Goal: Task Accomplishment & Management: Complete application form

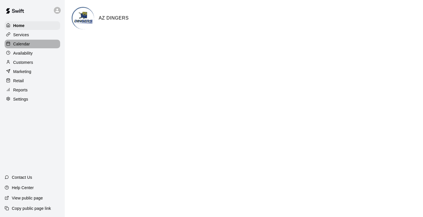
click at [24, 44] on p "Calendar" at bounding box center [21, 44] width 17 height 6
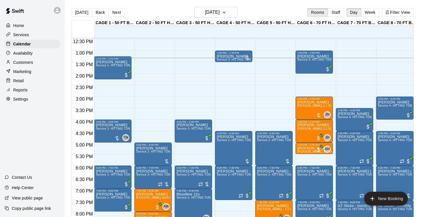
scroll to position [285, 0]
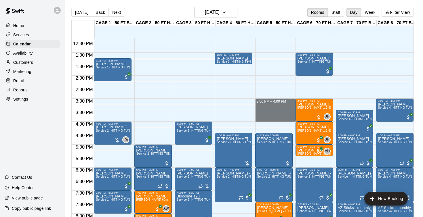
drag, startPoint x: 269, startPoint y: 100, endPoint x: 270, endPoint y: 118, distance: 17.6
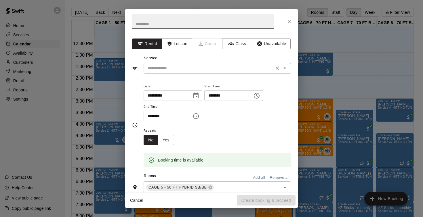
click at [209, 68] on input "text" at bounding box center [208, 68] width 127 height 7
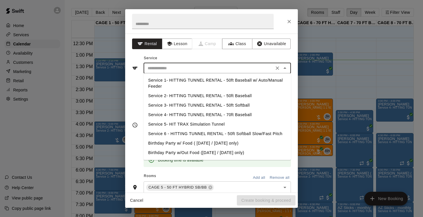
click at [217, 78] on li "Service 1- HITTING TUNNEL RENTAL - 50ft Baseball w/ Auto/Manual Feeder" at bounding box center [217, 84] width 147 height 16
type input "**********"
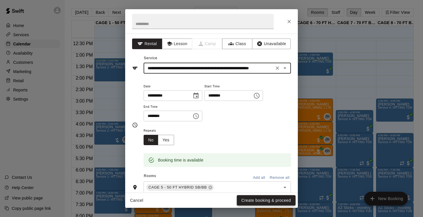
click at [253, 202] on button "Create booking & proceed" at bounding box center [266, 200] width 59 height 11
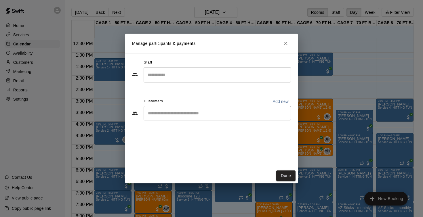
click at [194, 117] on div "​" at bounding box center [217, 113] width 147 height 14
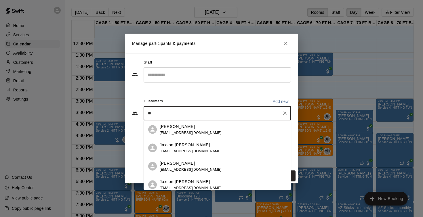
type input "*"
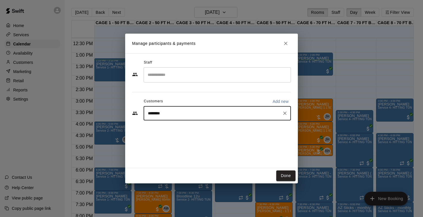
type input "*********"
click at [184, 130] on div "[PERSON_NAME] [EMAIL_ADDRESS][DOMAIN_NAME]" at bounding box center [191, 130] width 62 height 12
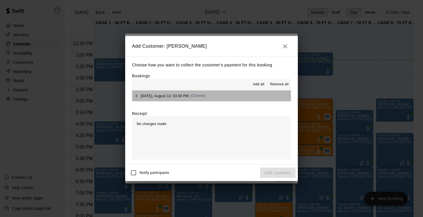
click at [163, 94] on span "[DATE], August 12: 03:00 PM" at bounding box center [165, 96] width 48 height 4
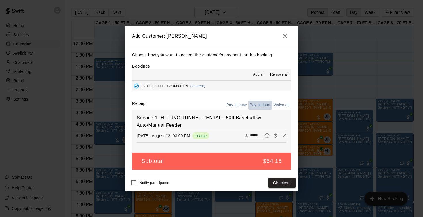
click at [265, 105] on button "Pay all later" at bounding box center [260, 105] width 24 height 9
click at [273, 181] on button "Add customer" at bounding box center [277, 183] width 35 height 11
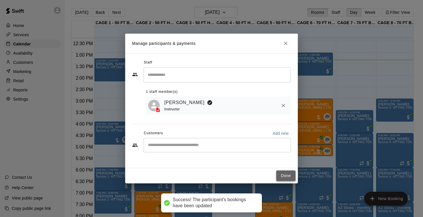
click at [283, 177] on button "Done" at bounding box center [285, 176] width 19 height 11
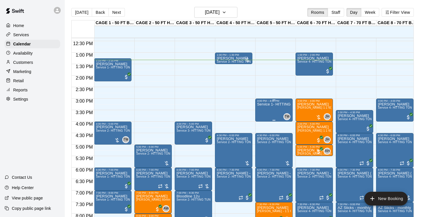
click at [274, 111] on div "Service 1- HITTING TUNNEL RENTAL - 50ft Baseball w/ Auto/Manual Feeder" at bounding box center [274, 211] width 34 height 217
click at [265, 109] on icon "edit" at bounding box center [263, 108] width 7 height 7
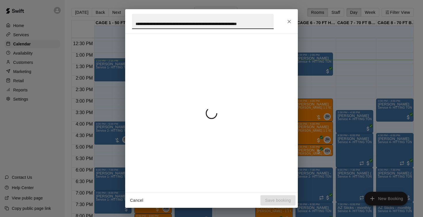
scroll to position [0, 16]
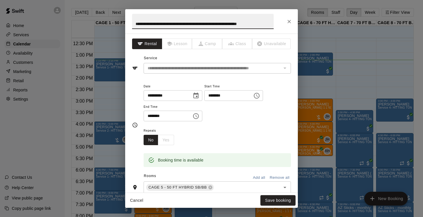
click at [288, 20] on icon "Close" at bounding box center [289, 21] width 3 height 3
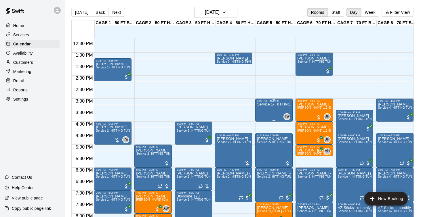
click at [272, 111] on div "Service 1- HITTING TUNNEL RENTAL - 50ft Baseball w/ Auto/Manual Feeder" at bounding box center [274, 211] width 34 height 217
click at [263, 124] on img "edit" at bounding box center [263, 122] width 7 height 7
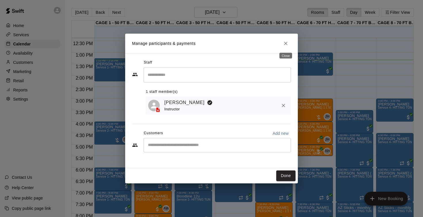
click at [282, 43] on button "Close" at bounding box center [286, 43] width 10 height 10
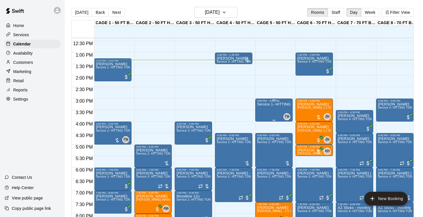
click at [265, 115] on div "Service 1- HITTING TUNNEL RENTAL - 50ft Baseball w/ Auto/Manual Feeder" at bounding box center [274, 211] width 34 height 217
click at [264, 106] on icon "edit" at bounding box center [263, 108] width 7 height 7
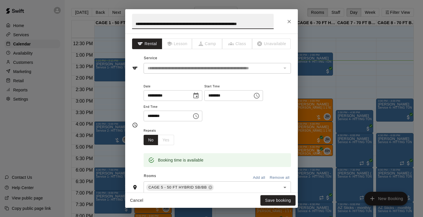
drag, startPoint x: 270, startPoint y: 23, endPoint x: 131, endPoint y: 23, distance: 139.4
click at [131, 23] on h2 "**********" at bounding box center [202, 21] width 155 height 24
type input "**********"
click at [268, 198] on button "Save booking" at bounding box center [278, 200] width 35 height 11
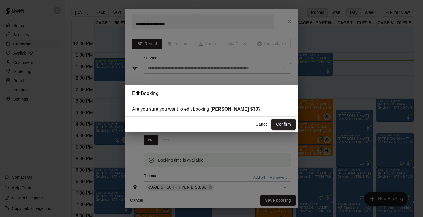
click at [284, 123] on button "Confirm" at bounding box center [284, 124] width 24 height 11
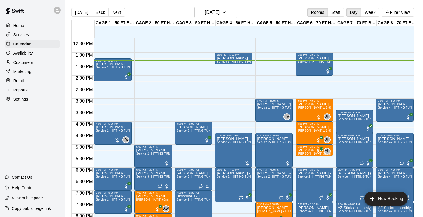
click at [31, 31] on div "Services" at bounding box center [33, 35] width 56 height 9
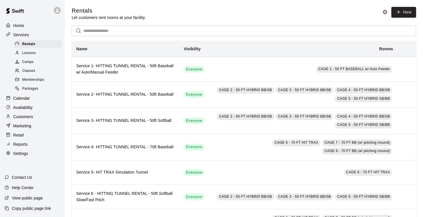
click at [32, 72] on span "Classes" at bounding box center [28, 71] width 13 height 6
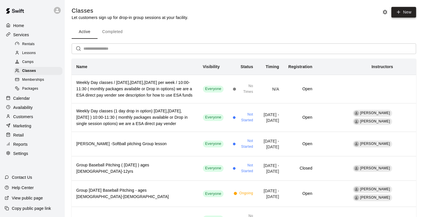
click at [401, 14] on icon "button" at bounding box center [398, 12] width 5 height 5
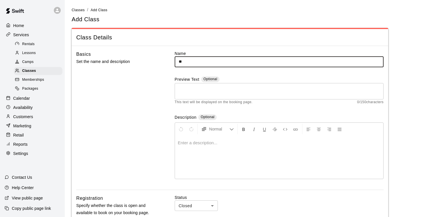
type input "*"
click at [255, 62] on input "**********" at bounding box center [279, 61] width 209 height 11
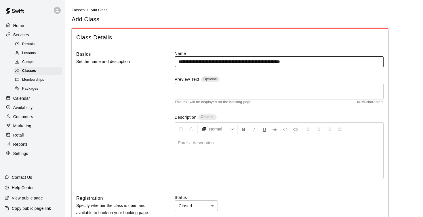
click at [315, 62] on input "**********" at bounding box center [279, 61] width 209 height 11
type input "**********"
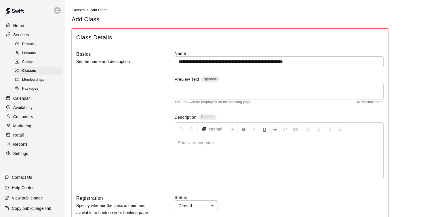
click at [184, 141] on p at bounding box center [279, 143] width 203 height 6
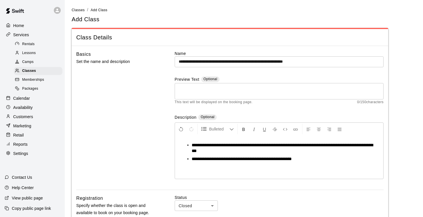
click at [211, 159] on span "**********" at bounding box center [242, 159] width 100 height 4
click at [312, 159] on li "**********" at bounding box center [282, 159] width 180 height 6
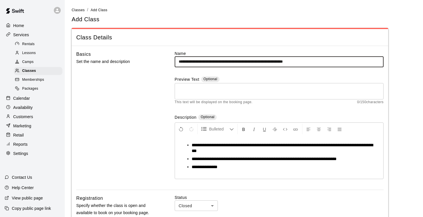
click at [236, 62] on input "**********" at bounding box center [279, 61] width 209 height 11
click at [251, 61] on input "**********" at bounding box center [279, 61] width 209 height 11
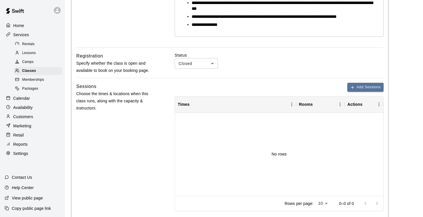
scroll to position [143, 0]
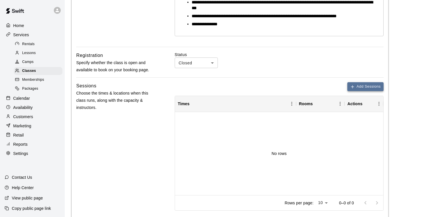
type input "**********"
click at [354, 87] on icon "button" at bounding box center [352, 87] width 5 height 5
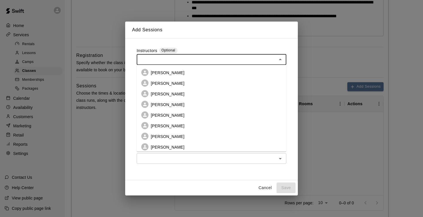
click at [189, 63] on input "text" at bounding box center [206, 59] width 137 height 7
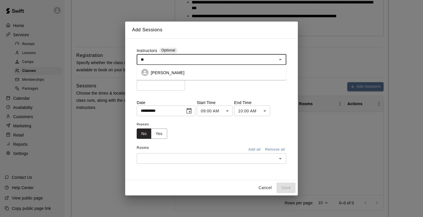
type input "*"
type input "******"
click at [173, 74] on li "[PERSON_NAME]" at bounding box center [212, 72] width 150 height 11
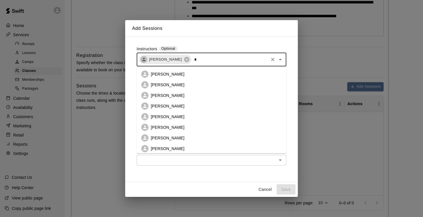
type input "**"
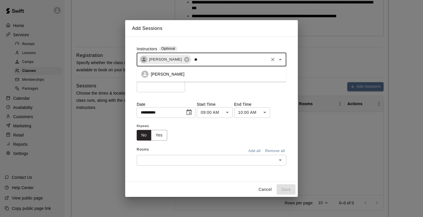
click at [168, 77] on p "[PERSON_NAME]" at bounding box center [168, 74] width 34 height 6
type input "*"
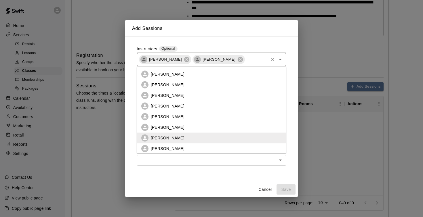
click at [229, 179] on div "**********" at bounding box center [211, 110] width 173 height 146
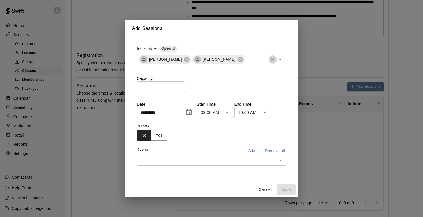
click at [274, 61] on icon "Clear" at bounding box center [273, 60] width 6 height 6
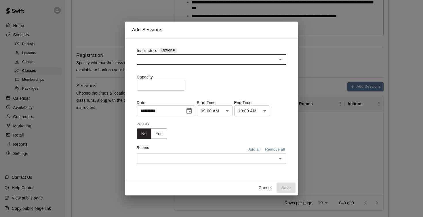
click at [184, 159] on input "text" at bounding box center [206, 158] width 137 height 7
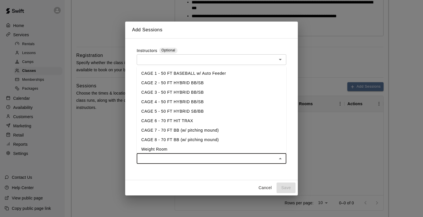
click at [180, 123] on li "CAGE 6 - 70 FT HIT TRAX" at bounding box center [212, 121] width 150 height 10
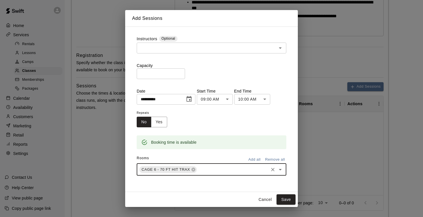
click at [202, 171] on input "text" at bounding box center [233, 169] width 70 height 7
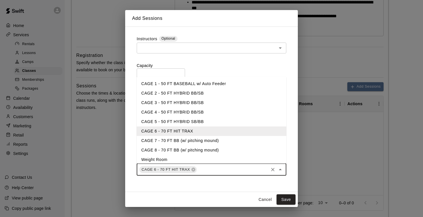
click at [190, 144] on li "CAGE 7 - 70 FT BB (w/ pitching mound)" at bounding box center [212, 141] width 150 height 10
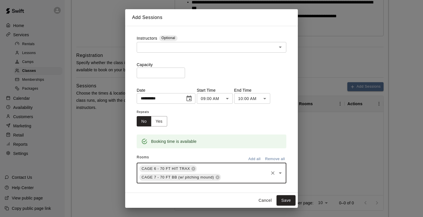
click at [230, 174] on input "text" at bounding box center [245, 177] width 46 height 7
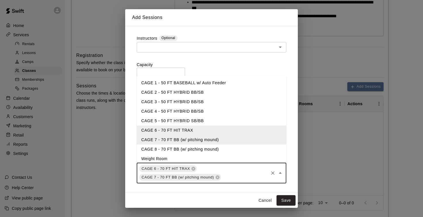
click at [214, 150] on li "CAGE 8 - 70 FT BB (w/ pitching mound)" at bounding box center [212, 150] width 150 height 10
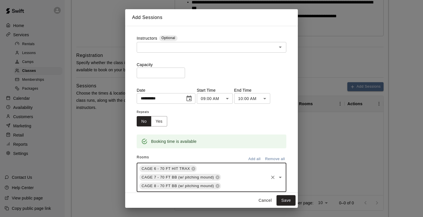
click at [231, 98] on body "**********" at bounding box center [211, 94] width 423 height 474
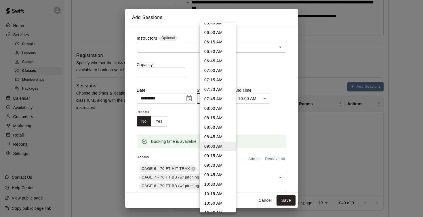
scroll to position [218, 0]
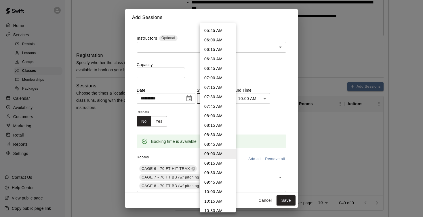
click at [215, 40] on li "06:00 AM" at bounding box center [218, 40] width 36 height 10
type input "********"
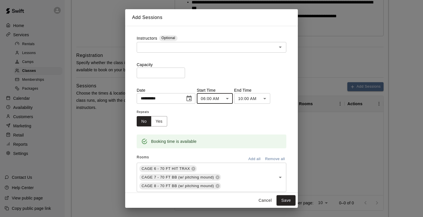
click at [269, 101] on body "**********" at bounding box center [211, 94] width 423 height 474
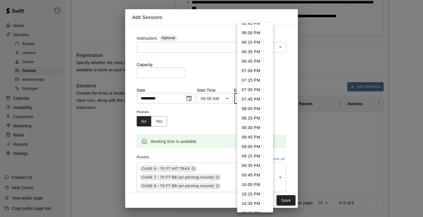
scroll to position [446, 0]
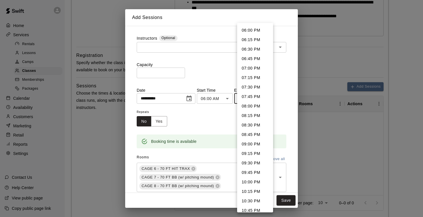
click at [252, 107] on li "08:00 PM" at bounding box center [255, 107] width 36 height 10
type input "********"
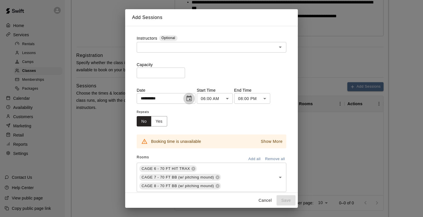
click at [192, 99] on icon "Choose date, selected date is Aug 12, 2025" at bounding box center [189, 99] width 5 height 6
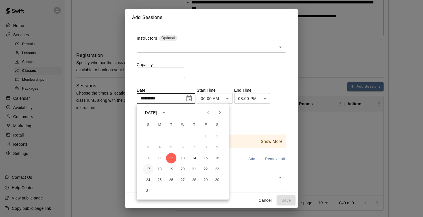
click at [149, 169] on button "17" at bounding box center [148, 169] width 10 height 10
type input "**********"
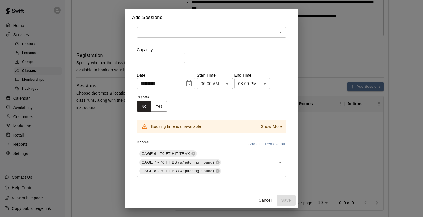
scroll to position [14, 0]
click at [211, 57] on div "Capacity * ​" at bounding box center [212, 56] width 150 height 16
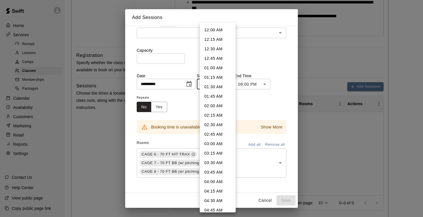
click at [229, 86] on body "**********" at bounding box center [211, 94] width 423 height 474
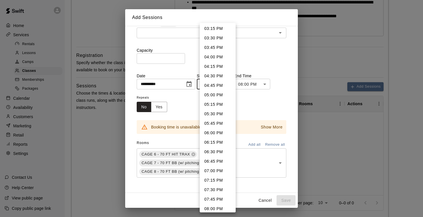
scroll to position [581, 0]
click at [214, 132] on li "06:00 PM" at bounding box center [218, 133] width 36 height 10
type input "********"
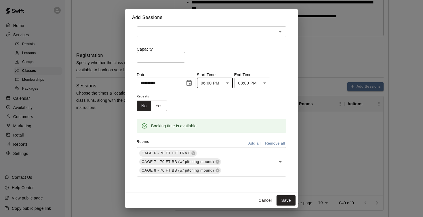
scroll to position [15, 0]
click at [160, 104] on button "Yes" at bounding box center [159, 106] width 16 height 11
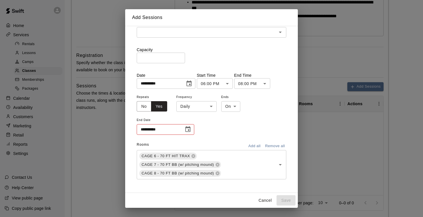
click at [203, 107] on body "**********" at bounding box center [211, 94] width 423 height 474
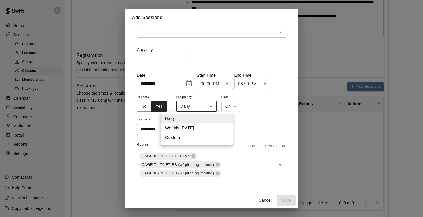
click at [197, 127] on li "Weekly [DATE]" at bounding box center [197, 129] width 72 height 10
type input "******"
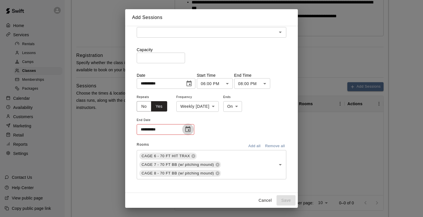
click at [191, 130] on icon "Choose date" at bounding box center [187, 129] width 5 height 6
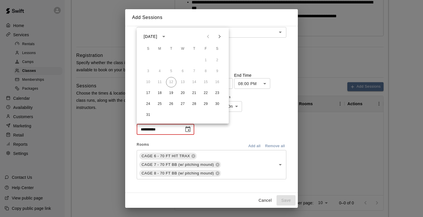
click at [221, 37] on icon "Next month" at bounding box center [219, 36] width 7 height 7
click at [149, 106] on button "28" at bounding box center [148, 104] width 10 height 10
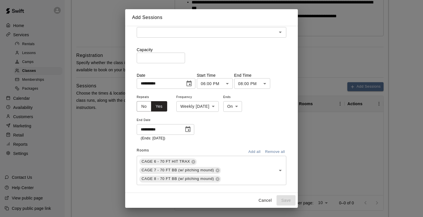
type input "**********"
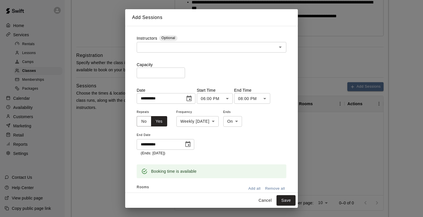
scroll to position [0, 0]
click at [285, 202] on button "Save" at bounding box center [286, 200] width 19 height 11
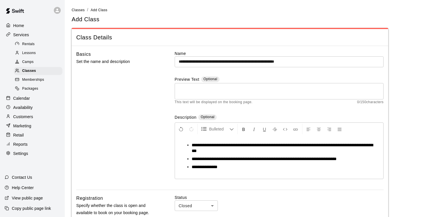
click at [240, 151] on li "**********" at bounding box center [282, 149] width 180 height 12
click at [196, 145] on span "**********" at bounding box center [282, 148] width 181 height 10
click at [236, 151] on span "**********" at bounding box center [282, 148] width 181 height 10
click at [337, 159] on span "**********" at bounding box center [264, 159] width 145 height 4
click at [278, 168] on li "**********" at bounding box center [282, 167] width 180 height 6
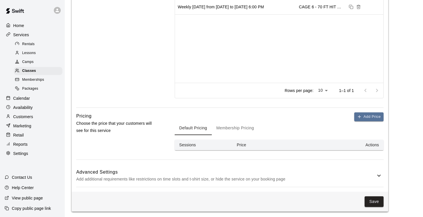
scroll to position [255, 0]
click at [375, 117] on button "Add Price" at bounding box center [368, 117] width 29 height 9
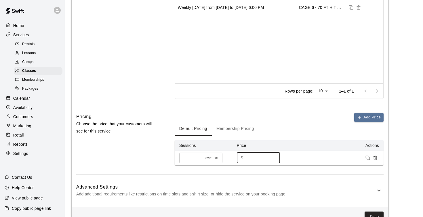
click at [251, 158] on input "*" at bounding box center [263, 158] width 35 height 11
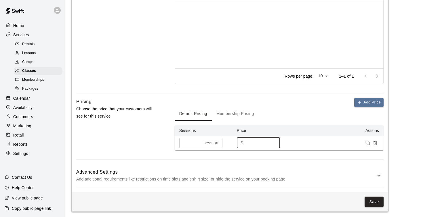
scroll to position [270, 0]
type input "**"
click at [371, 101] on button "Add Price" at bounding box center [368, 102] width 29 height 9
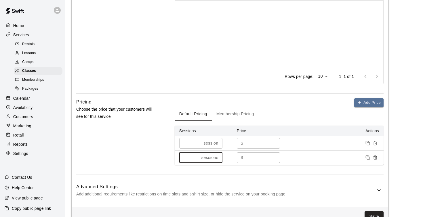
click at [199, 156] on input "*" at bounding box center [189, 158] width 20 height 11
click at [198, 156] on input "*" at bounding box center [189, 158] width 20 height 11
type input "*"
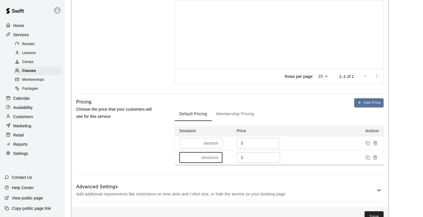
click at [198, 156] on input "*" at bounding box center [189, 158] width 20 height 11
click at [250, 157] on input "*" at bounding box center [263, 158] width 35 height 11
type input "**"
click at [143, 137] on div "Pricing Choose the price that your customers will see for this service" at bounding box center [116, 136] width 80 height 76
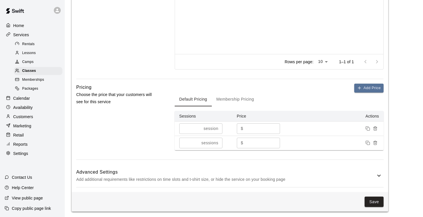
scroll to position [284, 0]
click at [122, 134] on div "Pricing Choose the price that your customers will see for this service" at bounding box center [116, 122] width 80 height 76
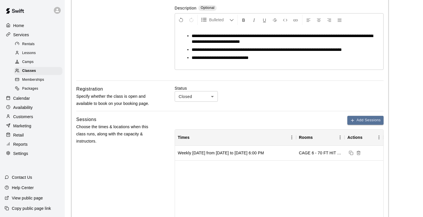
scroll to position [115, 0]
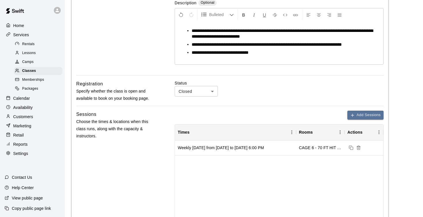
click at [262, 51] on li "**********" at bounding box center [282, 53] width 180 height 6
click at [226, 52] on span "**********" at bounding box center [220, 52] width 57 height 4
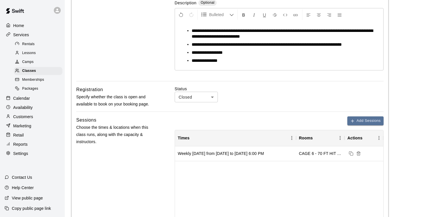
click at [218, 60] on span "**********" at bounding box center [205, 60] width 26 height 4
click at [222, 61] on span "**********" at bounding box center [244, 60] width 105 height 4
click at [311, 60] on span "**********" at bounding box center [251, 60] width 119 height 4
click at [343, 61] on li "**********" at bounding box center [282, 61] width 180 height 6
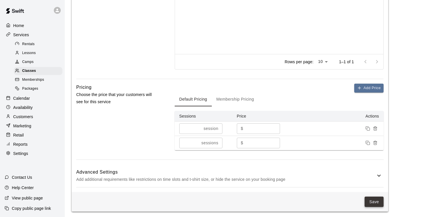
scroll to position [290, 0]
click at [372, 202] on button "Save" at bounding box center [374, 202] width 19 height 11
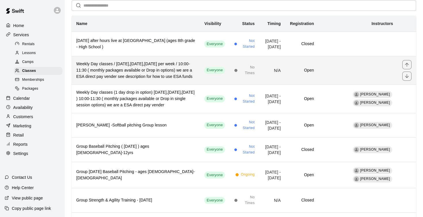
scroll to position [42, 0]
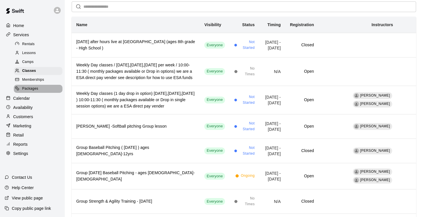
click at [32, 87] on span "Packages" at bounding box center [30, 89] width 16 height 6
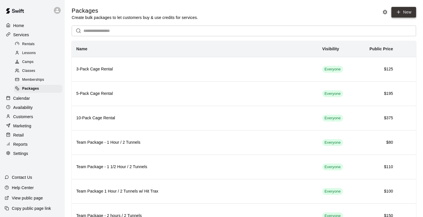
click at [403, 10] on link "New" at bounding box center [404, 12] width 25 height 11
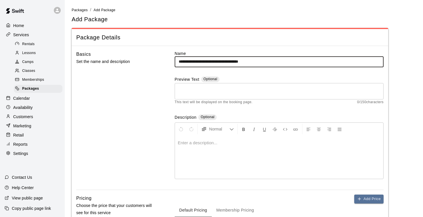
type input "**********"
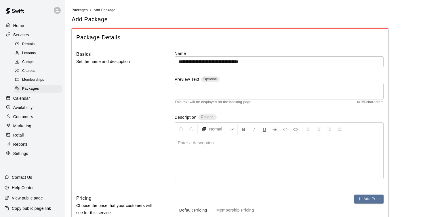
click at [198, 144] on p at bounding box center [279, 143] width 203 height 6
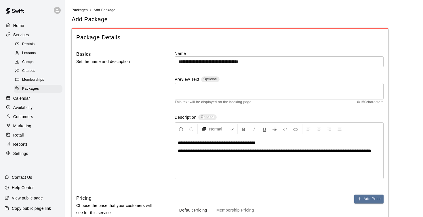
click at [177, 142] on div "**********" at bounding box center [279, 157] width 208 height 43
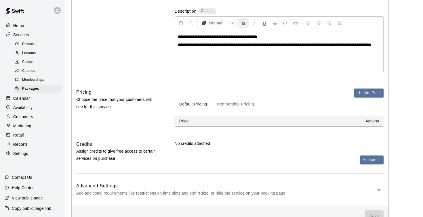
scroll to position [108, 0]
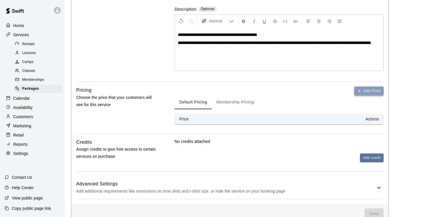
click at [369, 89] on button "Add Price" at bounding box center [368, 91] width 29 height 9
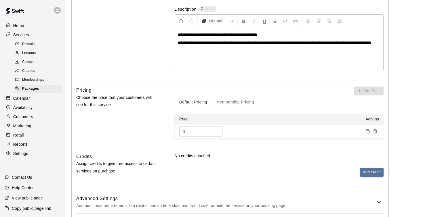
click at [216, 129] on input "*" at bounding box center [205, 131] width 35 height 11
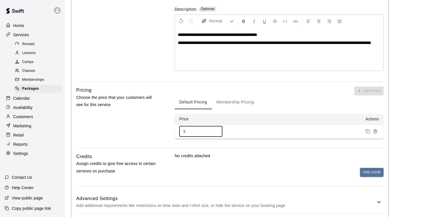
click at [216, 129] on input "*" at bounding box center [205, 131] width 35 height 11
type input "*"
click at [216, 129] on input "*" at bounding box center [205, 131] width 35 height 11
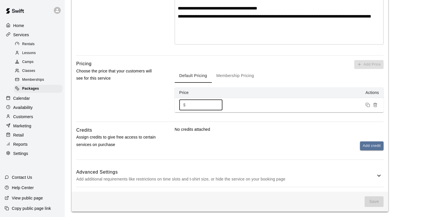
scroll to position [134, 0]
type input "**"
click at [371, 146] on button "Add credit" at bounding box center [372, 146] width 24 height 9
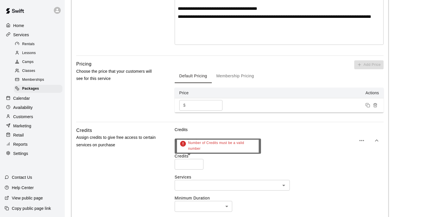
click at [198, 162] on input "*" at bounding box center [189, 164] width 29 height 11
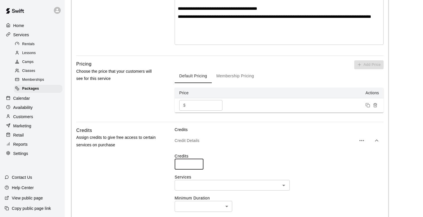
click at [198, 162] on input "*" at bounding box center [189, 164] width 29 height 11
type input "*"
click at [198, 162] on input "*" at bounding box center [189, 164] width 29 height 11
click at [240, 153] on label "Credits" at bounding box center [279, 156] width 209 height 6
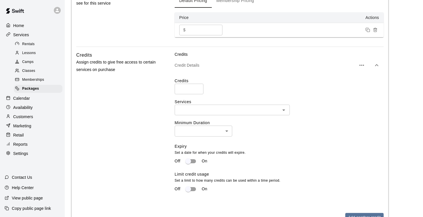
scroll to position [220, 0]
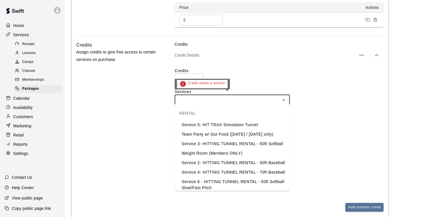
click at [253, 100] on input "text" at bounding box center [227, 99] width 102 height 7
click at [224, 177] on li "Service 4- HITTING TUNNEL RENTAL - 70ft Baseball" at bounding box center [232, 173] width 115 height 10
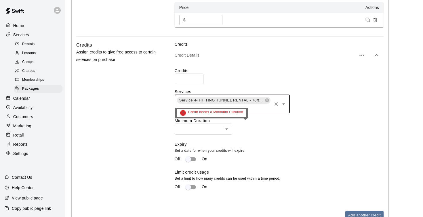
click at [226, 129] on body "**********" at bounding box center [211, 34] width 423 height 508
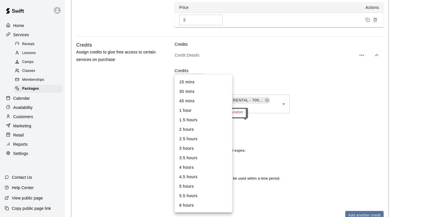
click at [208, 128] on li "2 hours" at bounding box center [204, 130] width 58 height 10
type input "***"
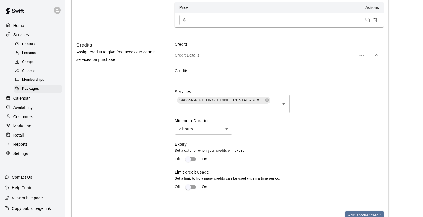
click at [131, 128] on div "Credits Assign credits to give free access to certain services on purchase" at bounding box center [116, 135] width 80 height 188
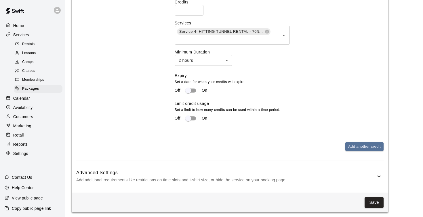
scroll to position [288, 0]
click at [377, 174] on icon at bounding box center [379, 177] width 7 height 7
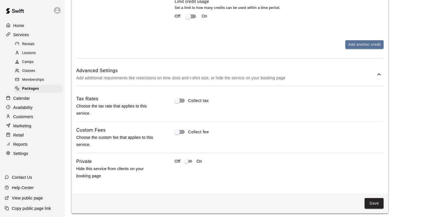
scroll to position [391, 0]
click at [373, 202] on button "Save" at bounding box center [374, 204] width 19 height 11
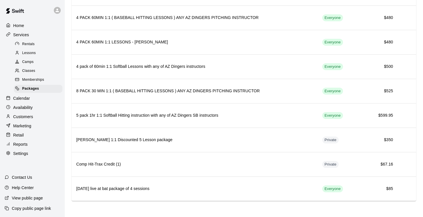
scroll to position [810, 0]
click at [32, 69] on span "Classes" at bounding box center [28, 71] width 13 height 6
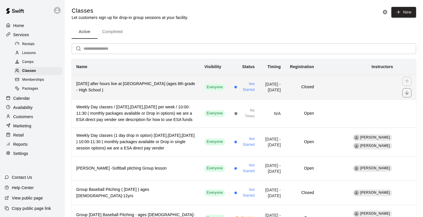
click at [153, 94] on h6 "[DATE] after hours live at [GEOGRAPHIC_DATA] (ages 8th grade - High School )" at bounding box center [135, 87] width 119 height 13
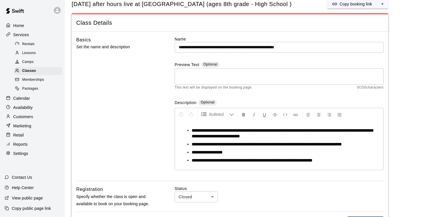
scroll to position [19, 0]
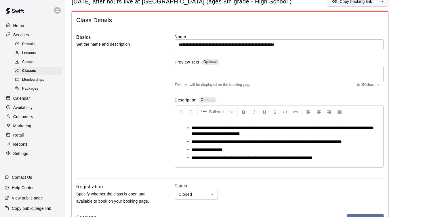
click at [200, 157] on span "**********" at bounding box center [252, 158] width 121 height 4
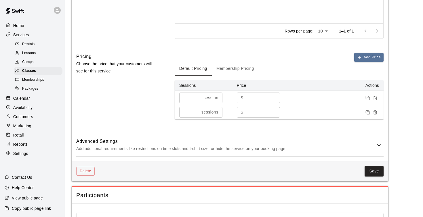
scroll to position [329, 0]
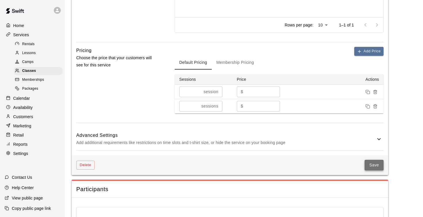
click at [372, 165] on button "Save" at bounding box center [374, 165] width 19 height 11
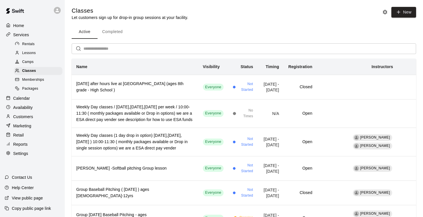
click at [19, 25] on p "Home" at bounding box center [18, 26] width 11 height 6
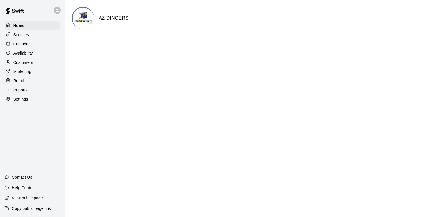
click at [21, 44] on p "Calendar" at bounding box center [21, 44] width 17 height 6
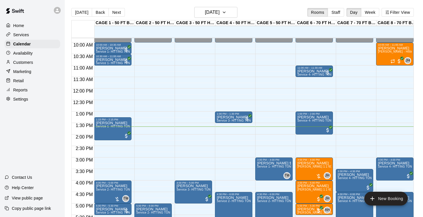
scroll to position [217, 0]
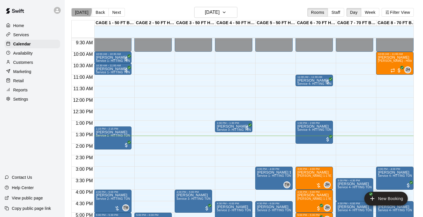
click at [80, 11] on button "[DATE]" at bounding box center [81, 12] width 21 height 9
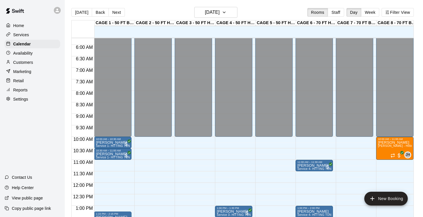
scroll to position [129, 0]
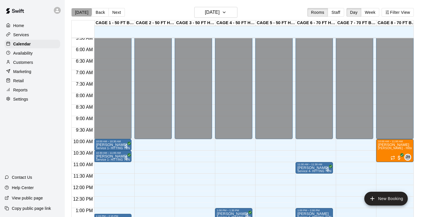
click at [81, 12] on button "[DATE]" at bounding box center [81, 12] width 21 height 9
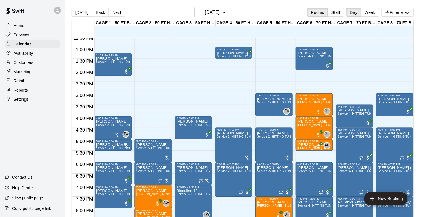
scroll to position [305, 0]
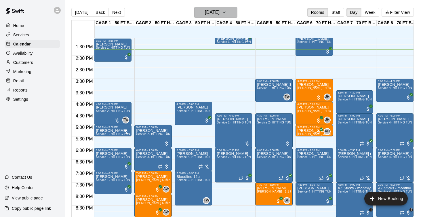
click at [210, 15] on h6 "[DATE]" at bounding box center [212, 12] width 15 height 8
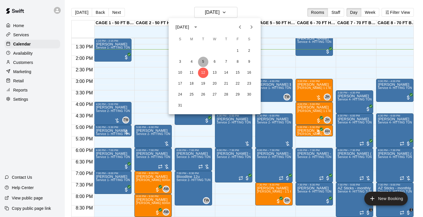
click at [204, 62] on button "5" at bounding box center [203, 62] width 10 height 10
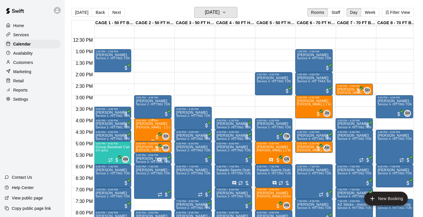
scroll to position [288, 0]
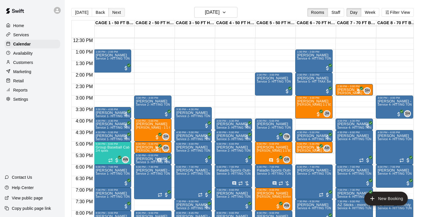
click at [115, 12] on button "Next" at bounding box center [117, 12] width 16 height 9
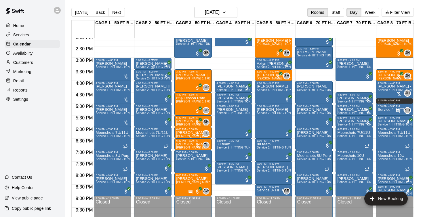
scroll to position [0, 0]
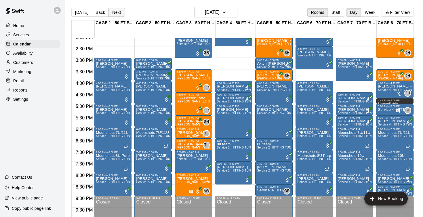
click at [115, 14] on button "Next" at bounding box center [117, 12] width 16 height 9
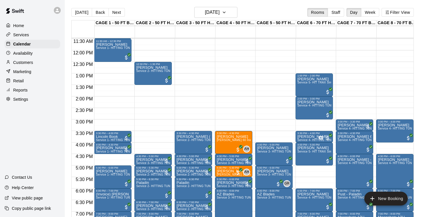
scroll to position [263, 0]
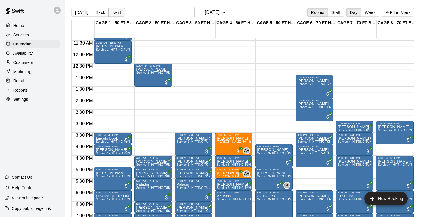
click at [113, 14] on button "Next" at bounding box center [117, 12] width 16 height 9
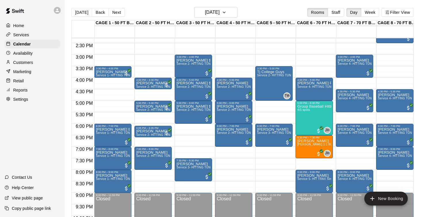
scroll to position [331, 0]
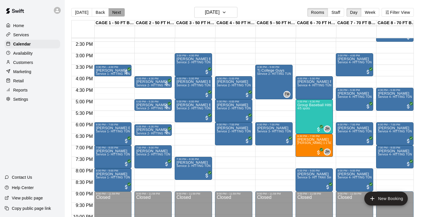
click at [114, 13] on button "Next" at bounding box center [117, 12] width 16 height 9
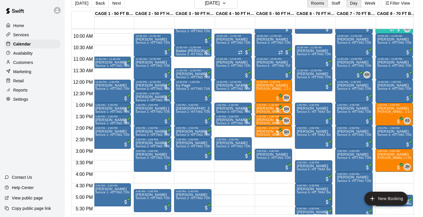
scroll to position [227, 1]
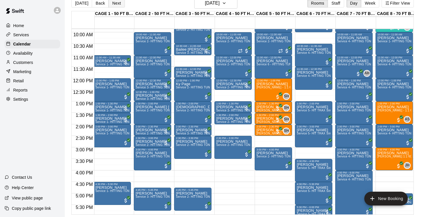
click at [115, 3] on button "Next" at bounding box center [117, 3] width 16 height 9
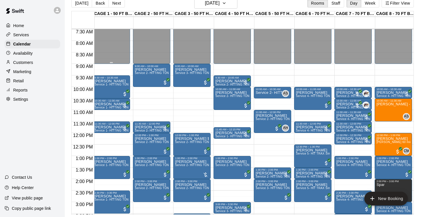
scroll to position [170, 1]
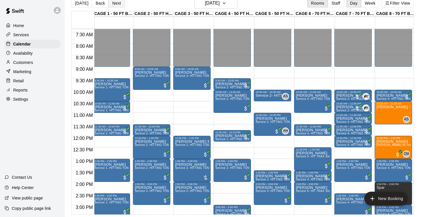
click at [121, 4] on button "Next" at bounding box center [117, 3] width 16 height 9
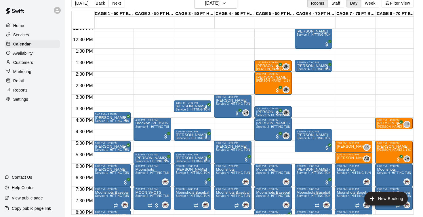
scroll to position [272, 1]
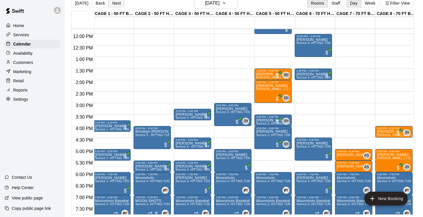
click at [115, 5] on button "Next" at bounding box center [117, 3] width 16 height 9
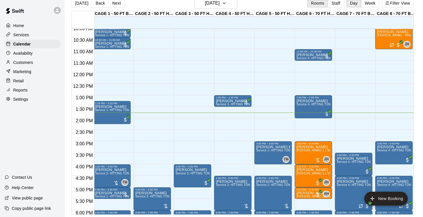
scroll to position [234, 1]
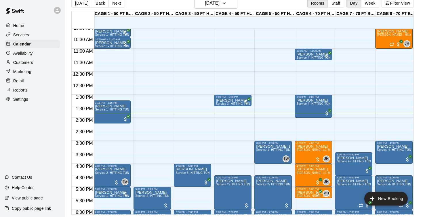
click at [230, 59] on div "12:00 AM – 10:00 AM Closed 1:00 PM – 1:30 PM [PERSON_NAME] Service 3- HITTING T…" at bounding box center [232, 71] width 37 height 553
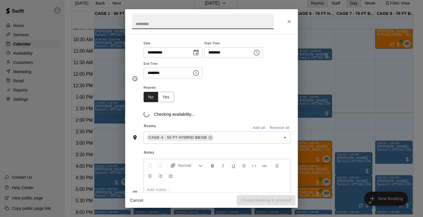
scroll to position [45, 0]
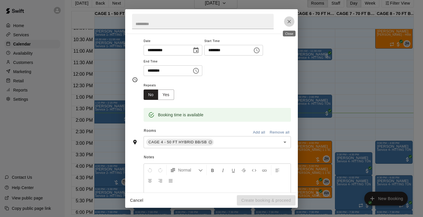
click at [289, 21] on icon "Close" at bounding box center [289, 21] width 3 height 3
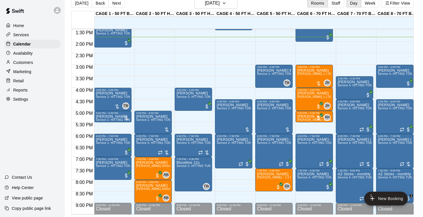
scroll to position [310, 0]
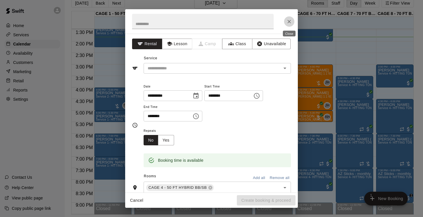
click at [290, 25] on button "Close" at bounding box center [289, 21] width 10 height 10
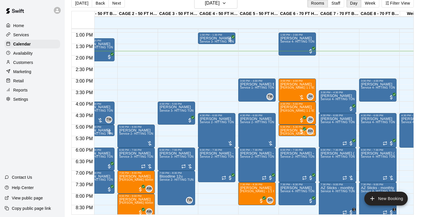
scroll to position [296, 0]
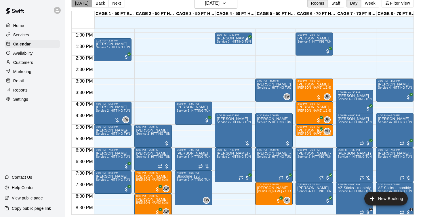
click at [85, 5] on button "[DATE]" at bounding box center [81, 3] width 21 height 9
click at [113, 6] on button "Next" at bounding box center [117, 3] width 16 height 9
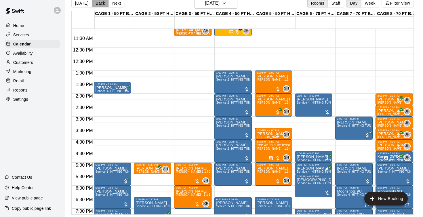
click at [97, 5] on button "Back" at bounding box center [100, 3] width 17 height 9
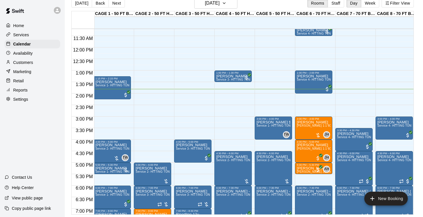
click at [174, 4] on div "[DATE] Back [DATE][DATE] Rooms Staff Day Week Filter View" at bounding box center [242, 4] width 343 height 13
click at [159, 5] on div "[DATE] Back [DATE][DATE] Rooms Staff Day Week Filter View" at bounding box center [242, 4] width 343 height 13
click at [155, 6] on div "[DATE] Back [DATE][DATE] Rooms Staff Day Week Filter View" at bounding box center [242, 4] width 343 height 13
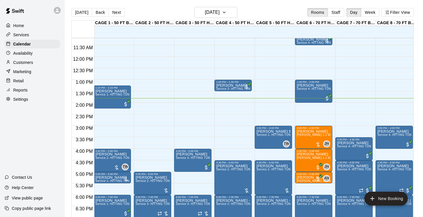
scroll to position [0, 0]
click at [82, 14] on button "[DATE]" at bounding box center [81, 12] width 21 height 9
click at [133, 16] on div "[DATE] Back [DATE][DATE] Rooms Staff Day Week Filter View" at bounding box center [242, 13] width 343 height 13
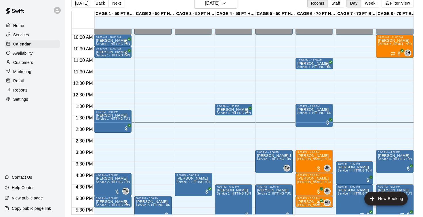
scroll to position [225, 0]
click at [86, 3] on button "[DATE]" at bounding box center [81, 3] width 21 height 9
click at [78, 3] on button "[DATE]" at bounding box center [81, 3] width 21 height 9
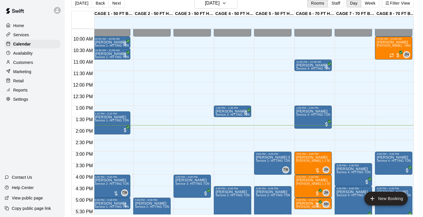
scroll to position [226, 1]
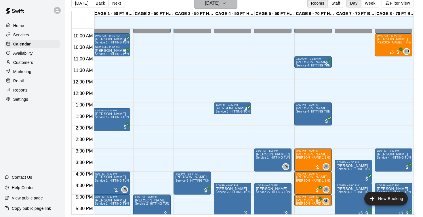
click at [208, 5] on h6 "[DATE]" at bounding box center [212, 3] width 15 height 8
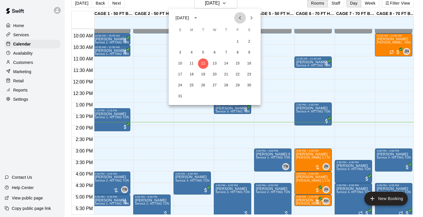
click at [240, 21] on button "Previous month" at bounding box center [240, 18] width 12 height 12
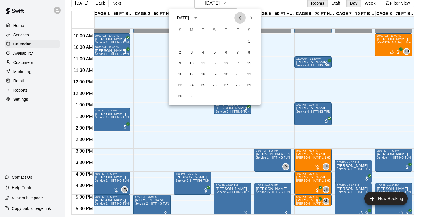
click at [240, 21] on button "Previous month" at bounding box center [240, 18] width 12 height 12
click at [239, 22] on button "Previous month" at bounding box center [240, 18] width 12 height 12
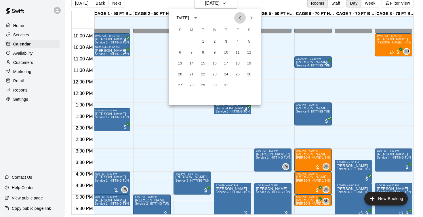
click at [239, 22] on button "Previous month" at bounding box center [240, 18] width 12 height 12
click at [189, 73] on button "23" at bounding box center [192, 74] width 10 height 10
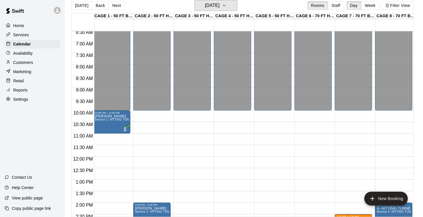
scroll to position [147, 1]
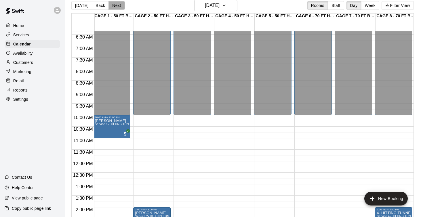
click at [113, 6] on button "Next" at bounding box center [117, 5] width 16 height 9
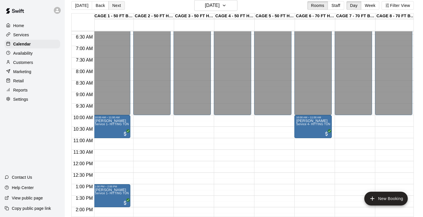
click at [113, 6] on button "Next" at bounding box center [117, 5] width 16 height 9
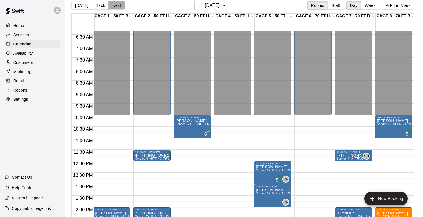
click at [113, 6] on button "Next" at bounding box center [117, 5] width 16 height 9
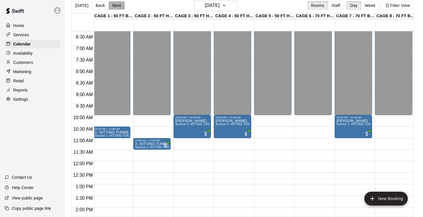
click at [113, 6] on button "Next" at bounding box center [117, 5] width 16 height 9
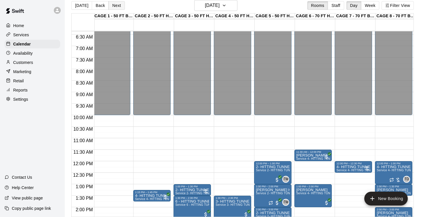
click at [113, 6] on button "Next" at bounding box center [117, 5] width 16 height 9
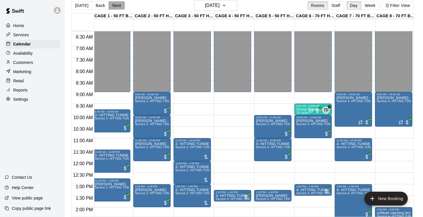
click at [113, 6] on button "Next" at bounding box center [117, 5] width 16 height 9
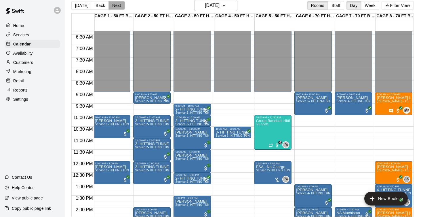
click at [113, 6] on button "Next" at bounding box center [117, 5] width 16 height 9
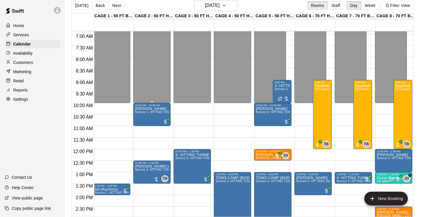
scroll to position [0, 1]
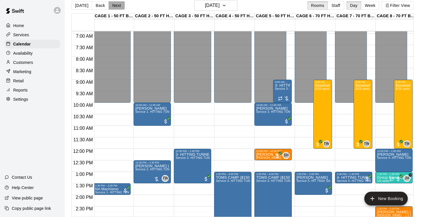
click at [119, 8] on button "Next" at bounding box center [117, 5] width 16 height 9
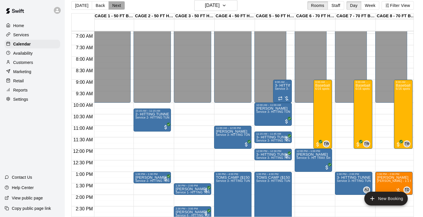
click at [119, 8] on button "Next" at bounding box center [117, 5] width 16 height 9
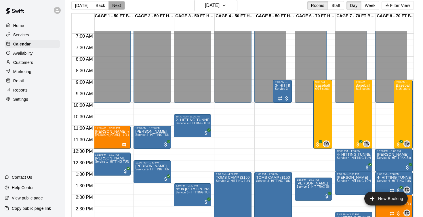
click at [119, 8] on button "Next" at bounding box center [117, 5] width 16 height 9
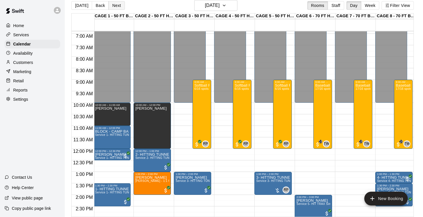
click at [119, 5] on button "Next" at bounding box center [117, 5] width 16 height 9
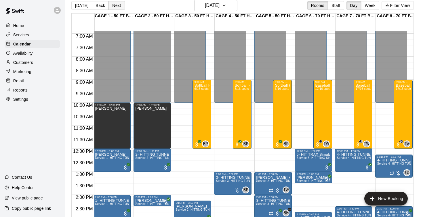
click at [117, 6] on button "Next" at bounding box center [117, 5] width 16 height 9
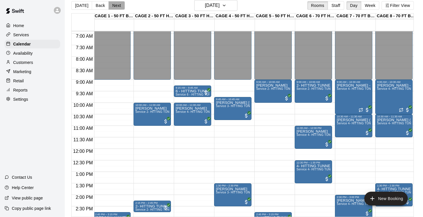
click at [117, 6] on button "Next" at bounding box center [117, 5] width 16 height 9
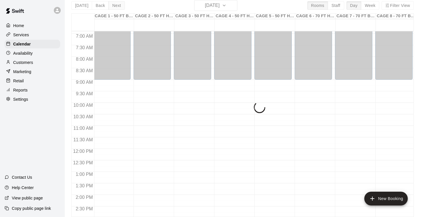
click at [117, 6] on div "[DATE] Back [DATE][DATE] Rooms Staff Day Week Filter View CAGE 1 - 50 FT BASEBA…" at bounding box center [242, 108] width 343 height 217
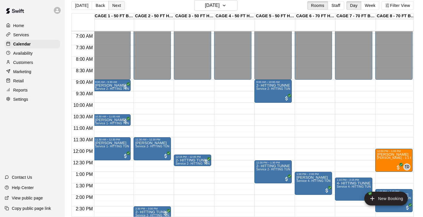
click at [117, 6] on button "Next" at bounding box center [117, 5] width 16 height 9
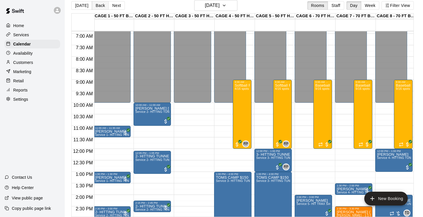
click at [96, 7] on button "Back" at bounding box center [100, 5] width 17 height 9
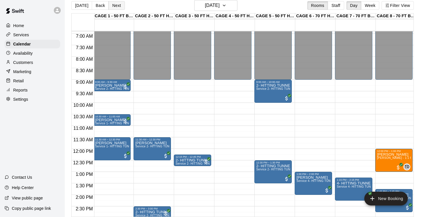
click at [116, 5] on button "Next" at bounding box center [117, 5] width 16 height 9
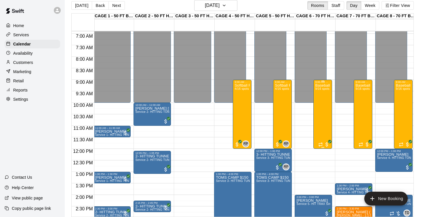
click at [326, 107] on div "Baseball Fall Break Camp Session 2: [DATE]-[DATE] (11-14yrs) 9/16 spots" at bounding box center [322, 191] width 15 height 217
click at [321, 103] on img "edit" at bounding box center [321, 103] width 7 height 7
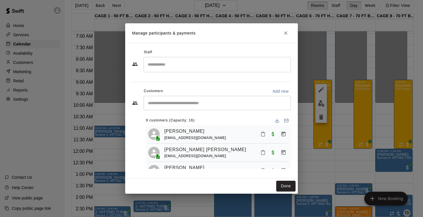
scroll to position [0, 0]
click at [286, 34] on icon "Close" at bounding box center [285, 32] width 3 height 3
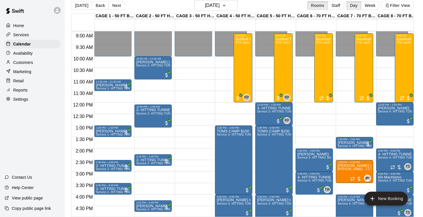
scroll to position [206, 0]
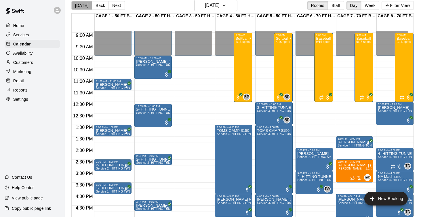
click at [86, 6] on button "[DATE]" at bounding box center [81, 5] width 21 height 9
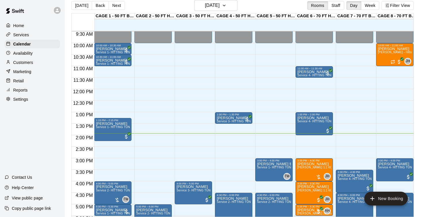
scroll to position [225, 0]
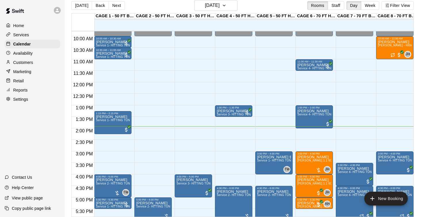
click at [269, 8] on div "[DATE] Back [DATE][DATE] Rooms Staff Day Week Filter View" at bounding box center [242, 6] width 343 height 13
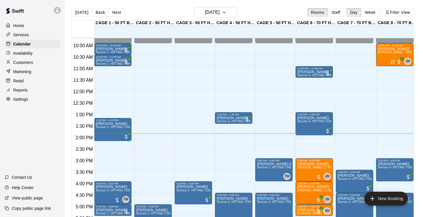
scroll to position [0, 0]
click at [80, 14] on button "[DATE]" at bounding box center [81, 12] width 21 height 9
click at [135, 10] on div "[DATE] Back [DATE][DATE] Rooms Staff Day Week Filter View" at bounding box center [242, 13] width 343 height 13
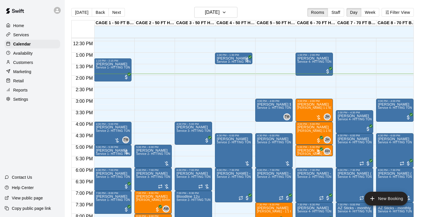
scroll to position [283, 0]
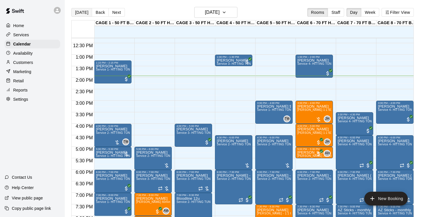
click at [79, 12] on button "[DATE]" at bounding box center [81, 12] width 21 height 9
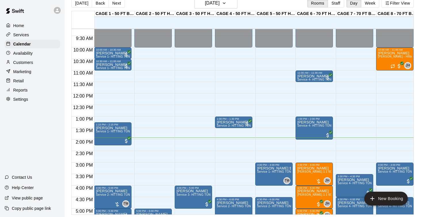
scroll to position [217, 0]
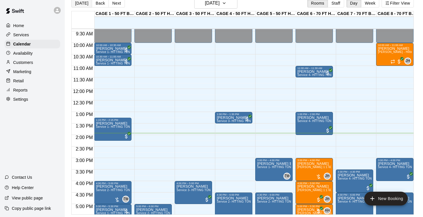
click at [86, 5] on button "[DATE]" at bounding box center [81, 3] width 21 height 9
click at [25, 25] on div "Home" at bounding box center [33, 25] width 56 height 9
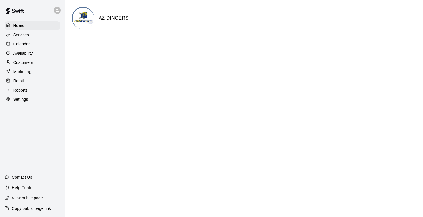
click at [28, 42] on p "Calendar" at bounding box center [21, 44] width 17 height 6
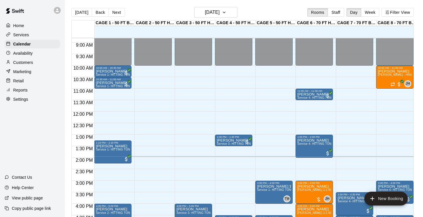
scroll to position [208, 0]
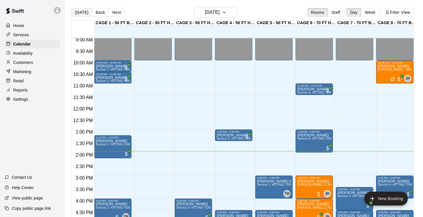
click at [84, 14] on button "[DATE]" at bounding box center [81, 12] width 21 height 9
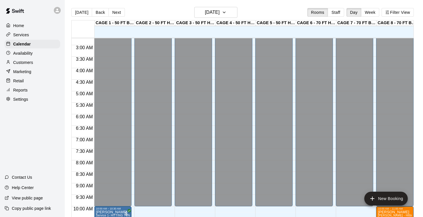
scroll to position [68, 0]
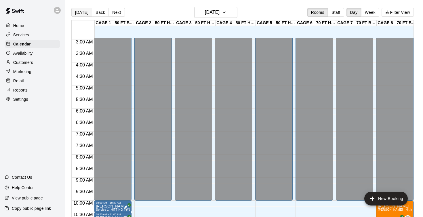
click at [80, 12] on button "[DATE]" at bounding box center [81, 12] width 21 height 9
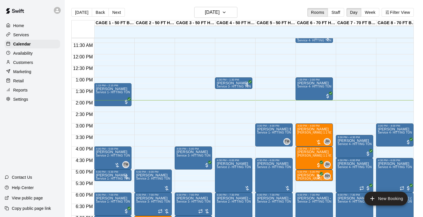
scroll to position [261, 0]
